Goal: Communication & Community: Share content

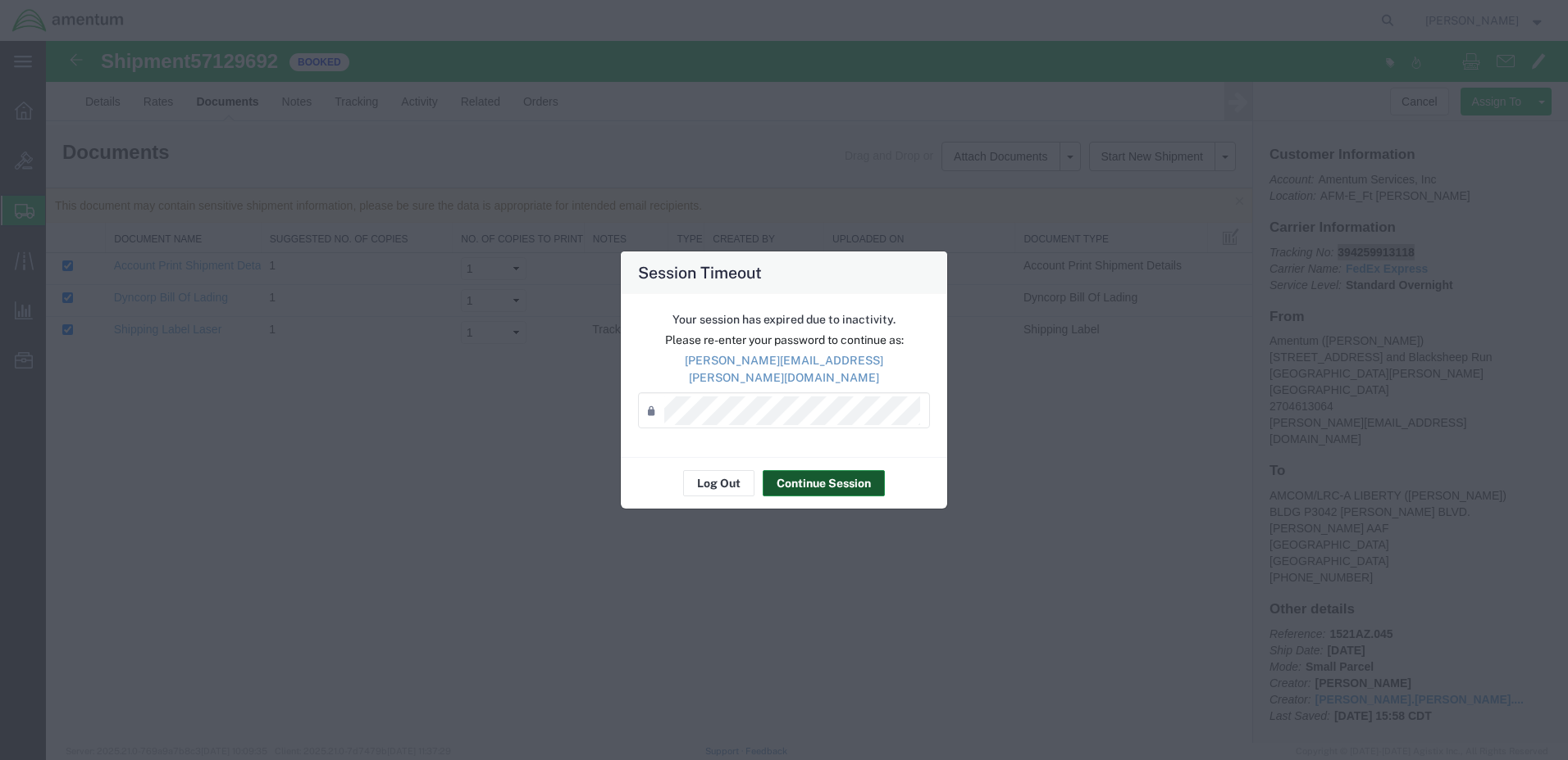
click at [840, 472] on button "Continue Session" at bounding box center [823, 483] width 122 height 26
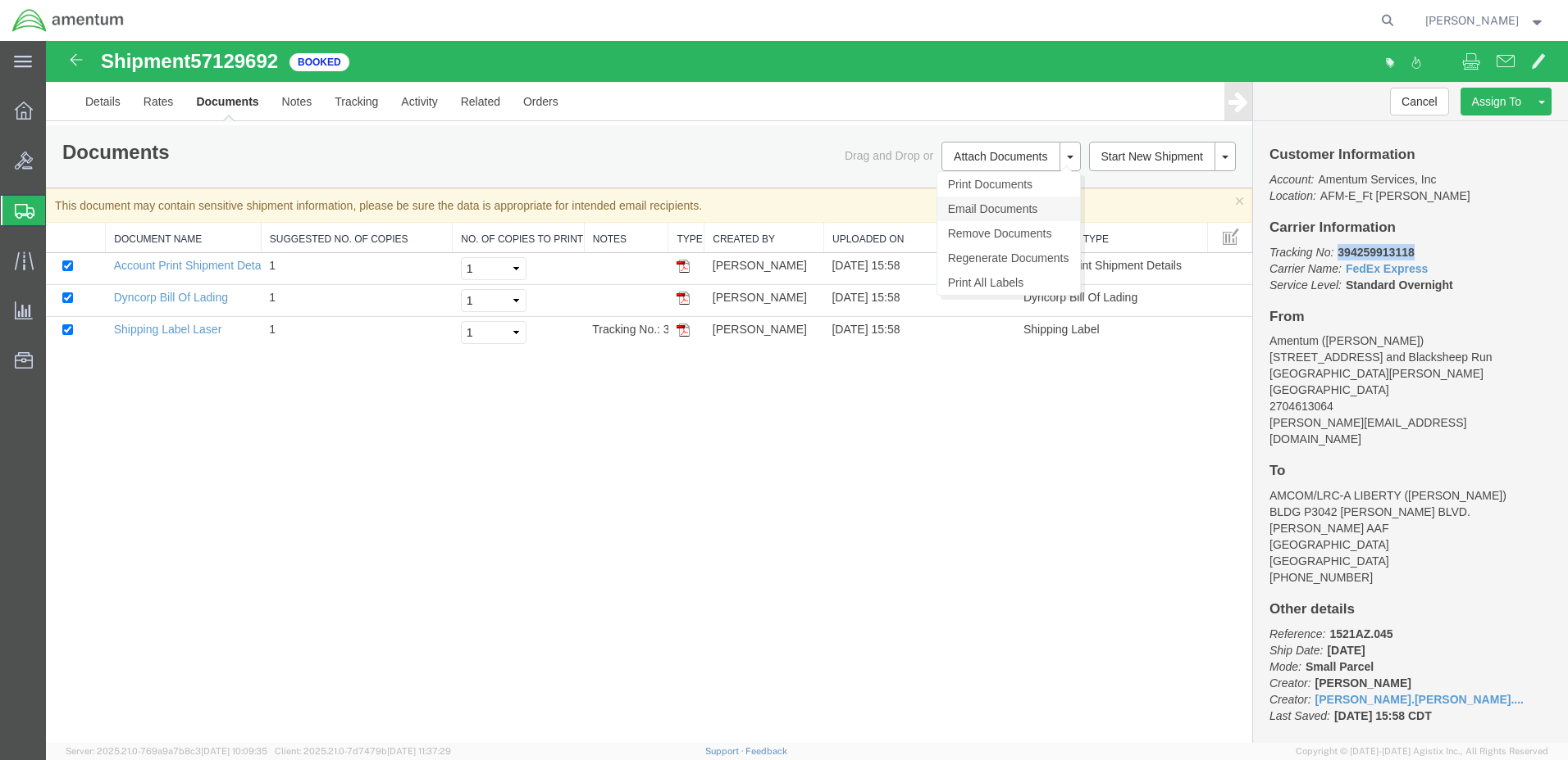
click at [1007, 206] on link "Email Documents" at bounding box center [1009, 209] width 142 height 25
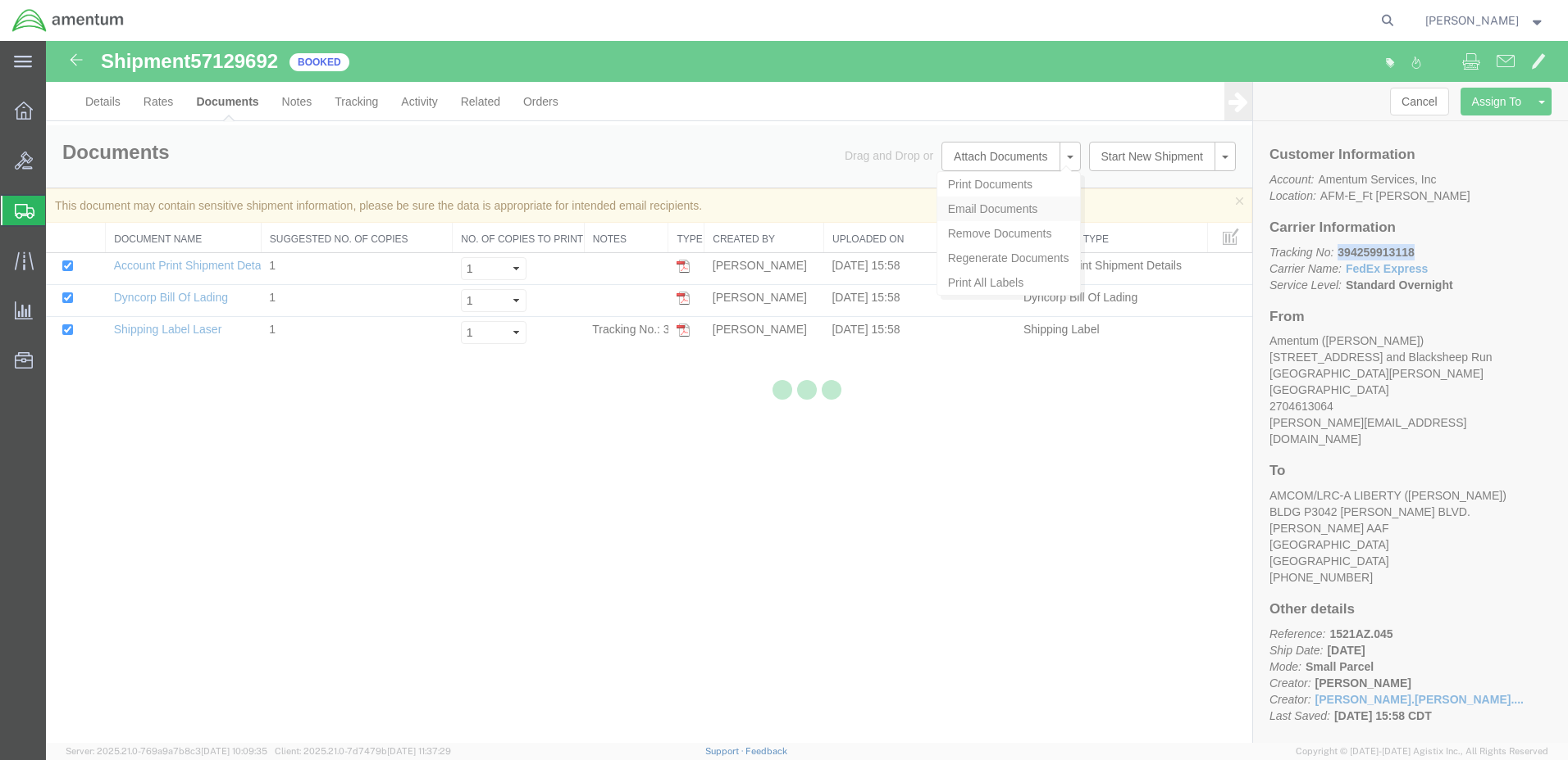
type input "Enter Email Address"
checkbox input "true"
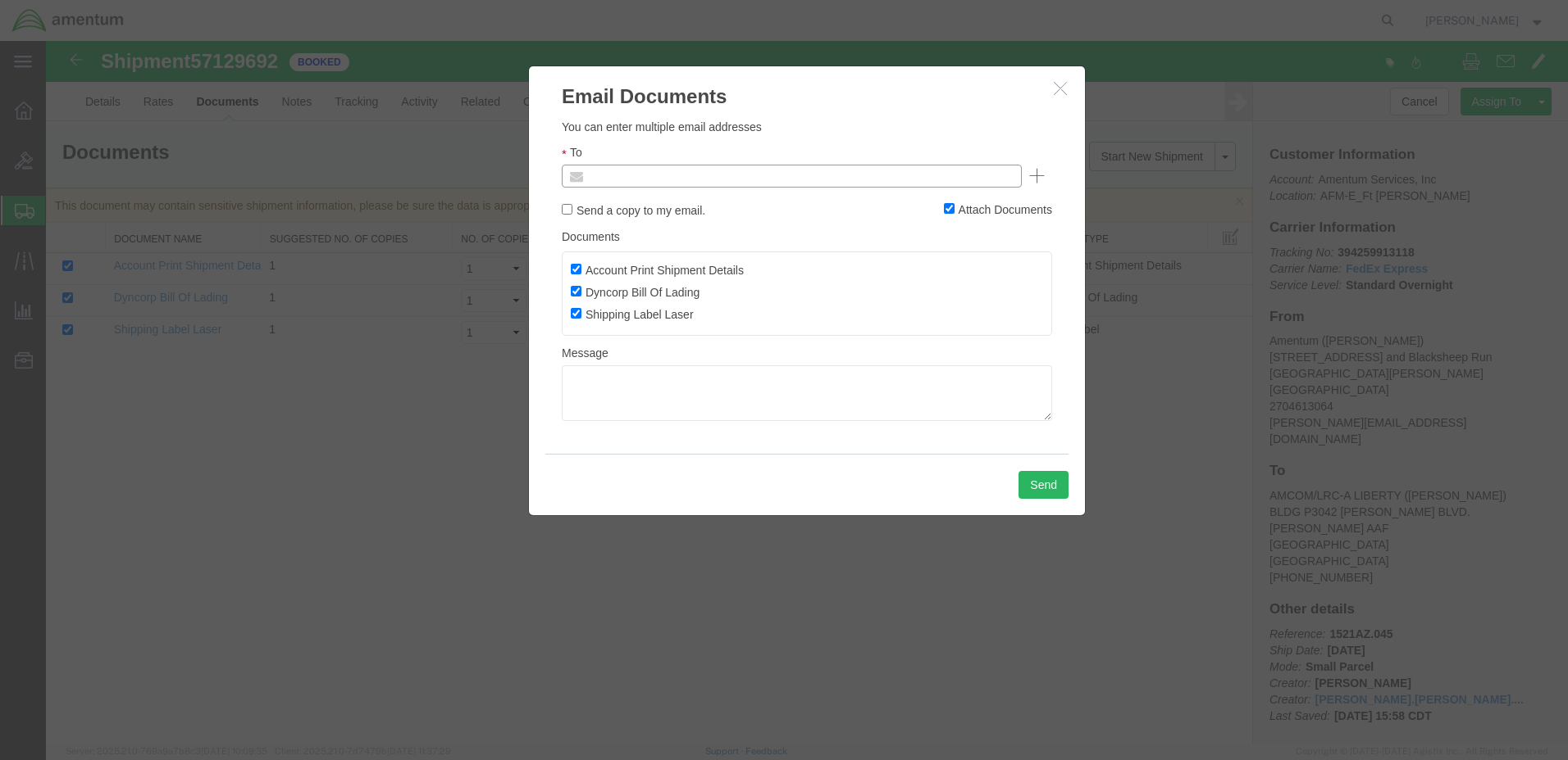
click at [678, 175] on input "text" at bounding box center [680, 176] width 192 height 21
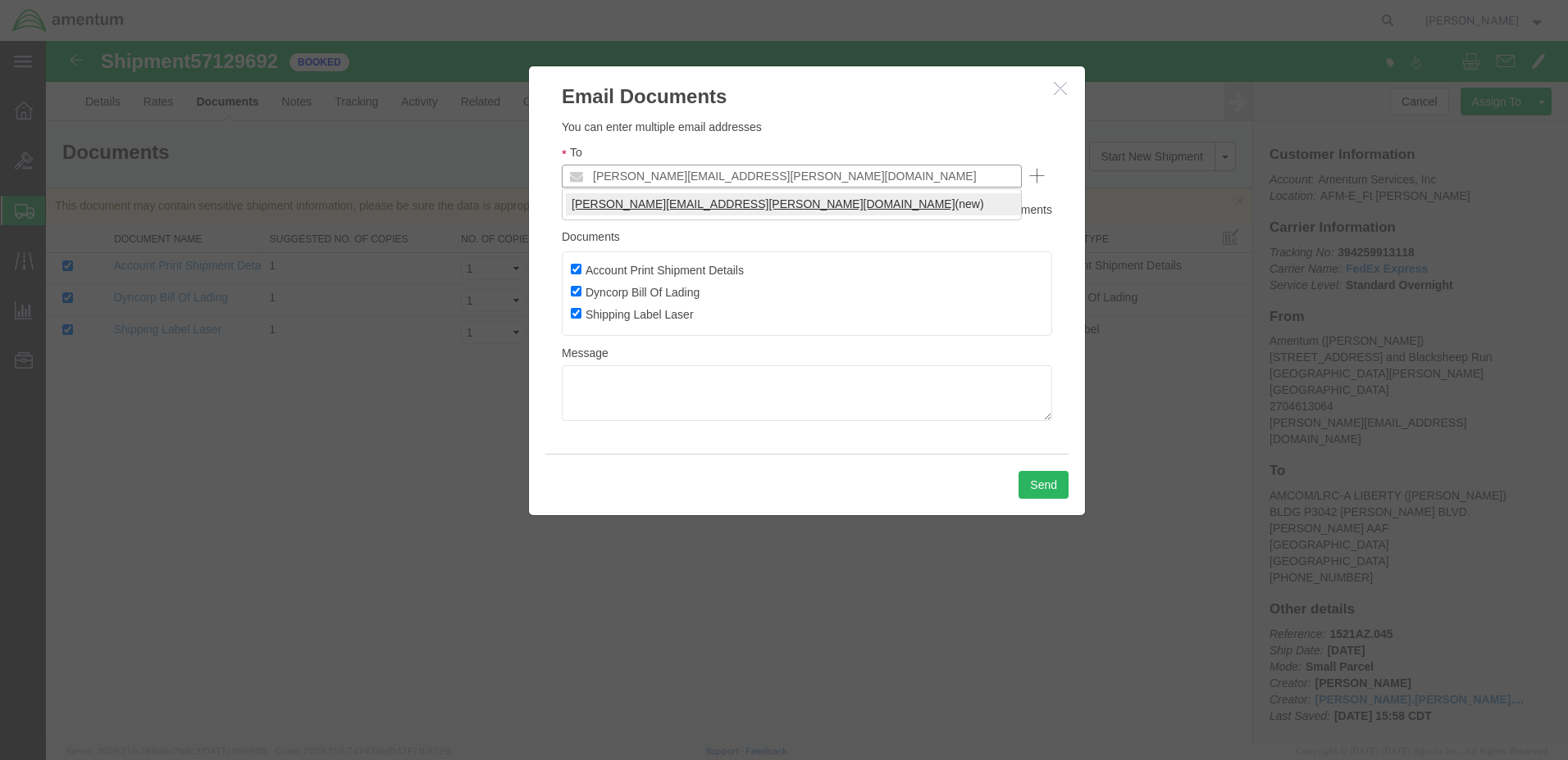
type input "[PERSON_NAME][EMAIL_ADDRESS][PERSON_NAME][DOMAIN_NAME]"
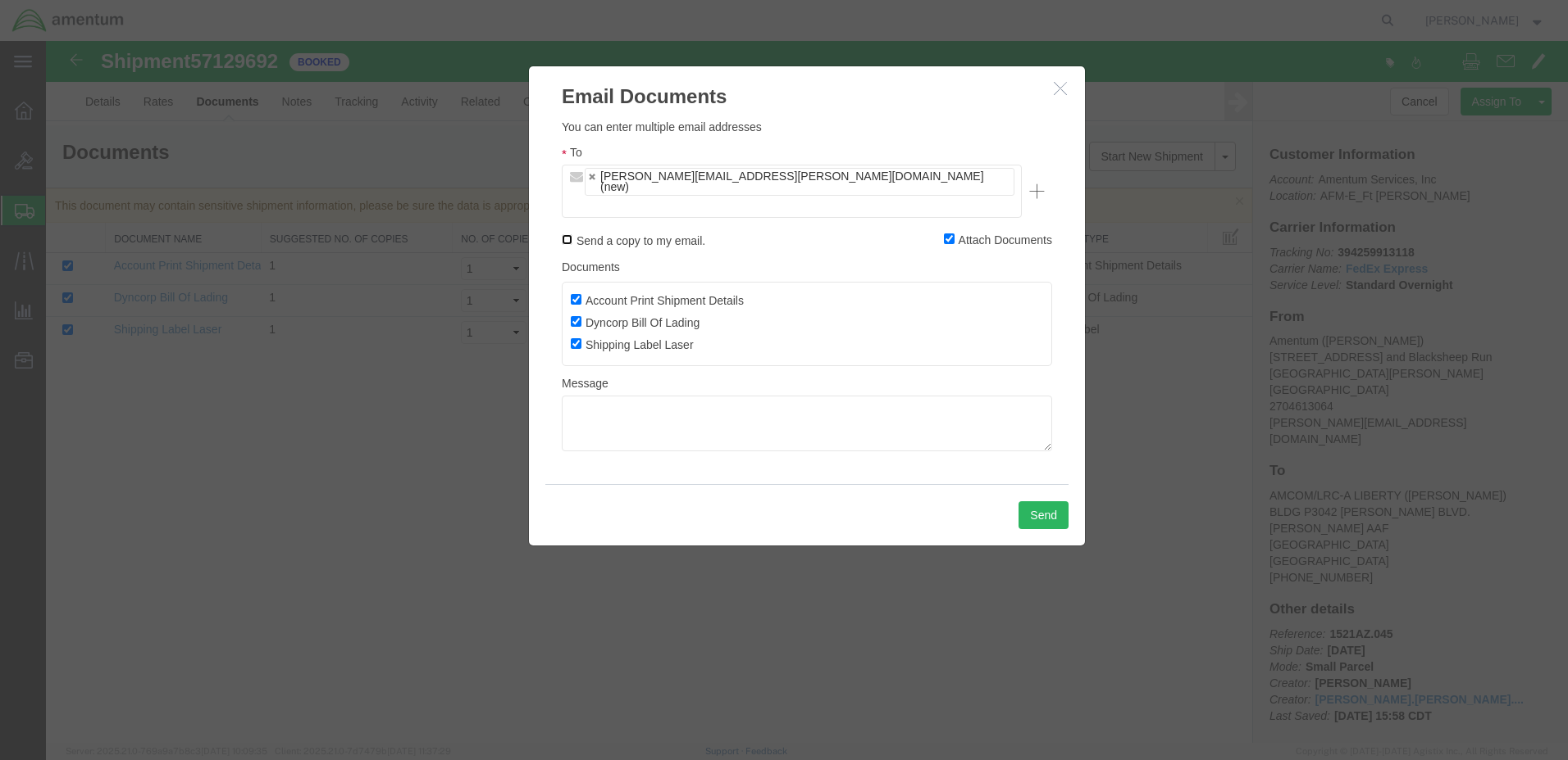
click at [567, 235] on input "Send a copy to my email." at bounding box center [566, 240] width 11 height 11
checkbox input "true"
click at [1039, 501] on button "Send" at bounding box center [1043, 515] width 50 height 28
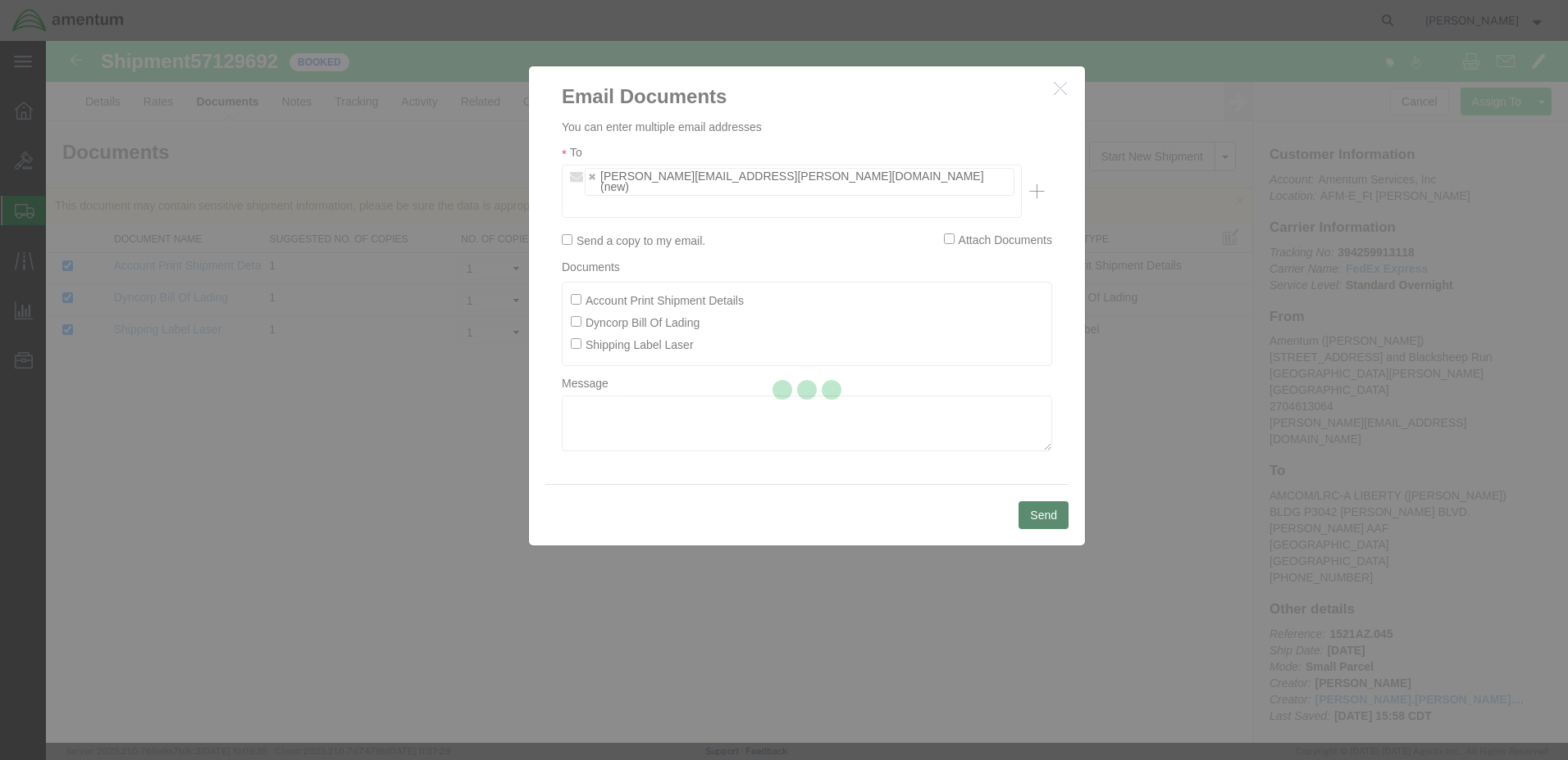
checkbox input "false"
